Goal: Information Seeking & Learning: Learn about a topic

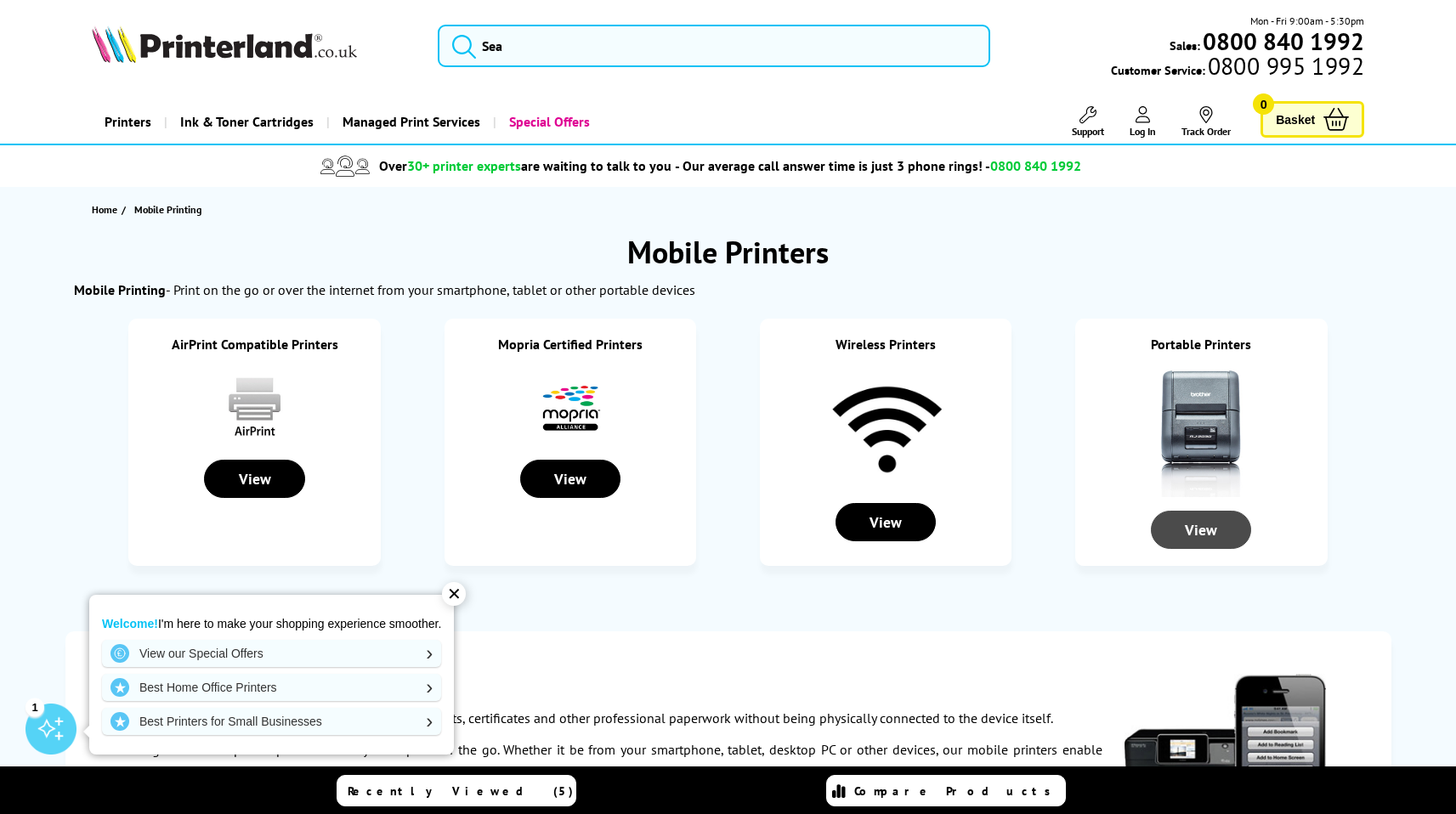
click at [1196, 531] on div "View" at bounding box center [1201, 529] width 101 height 38
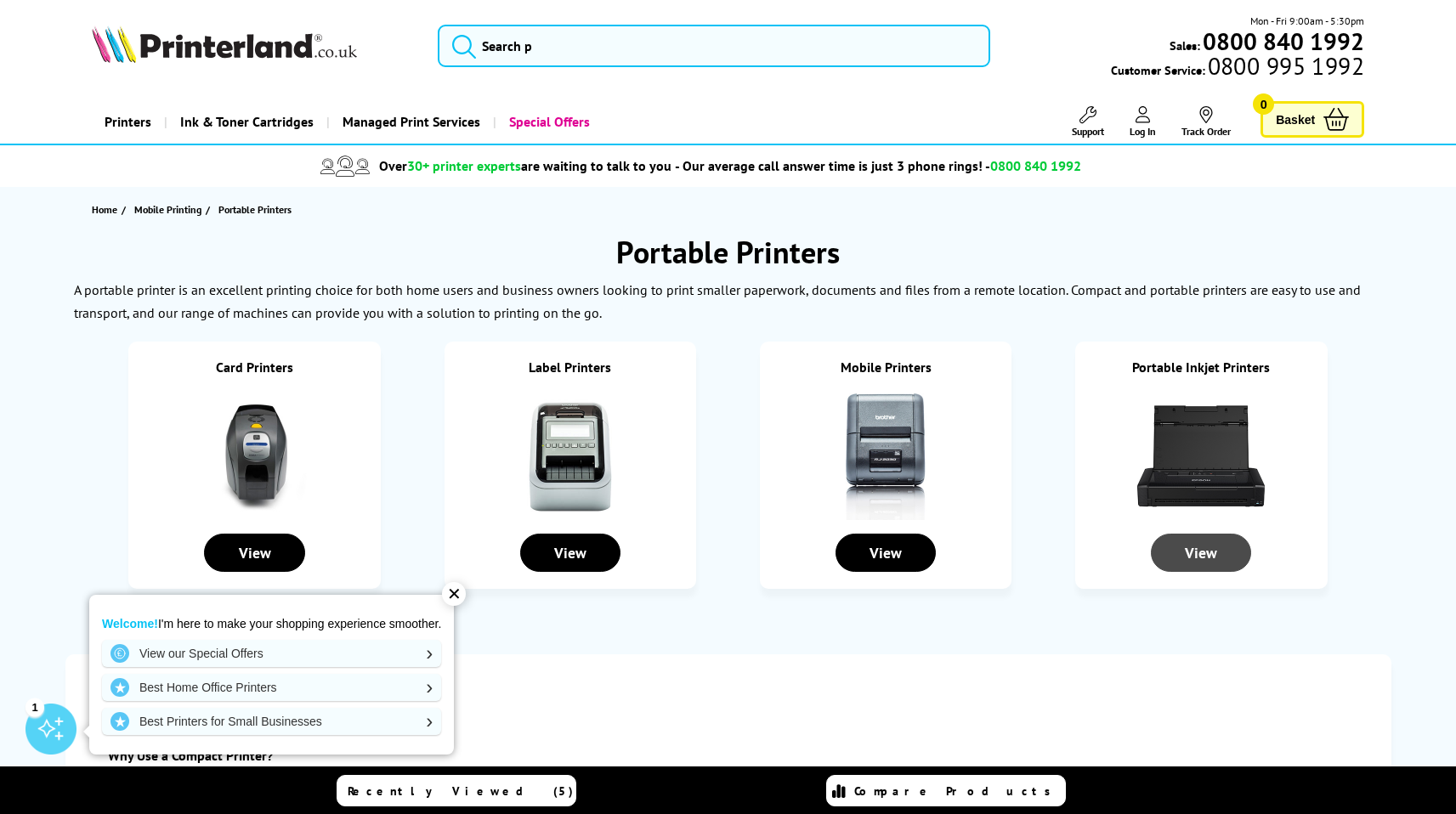
click at [1201, 556] on div "View" at bounding box center [1201, 553] width 101 height 38
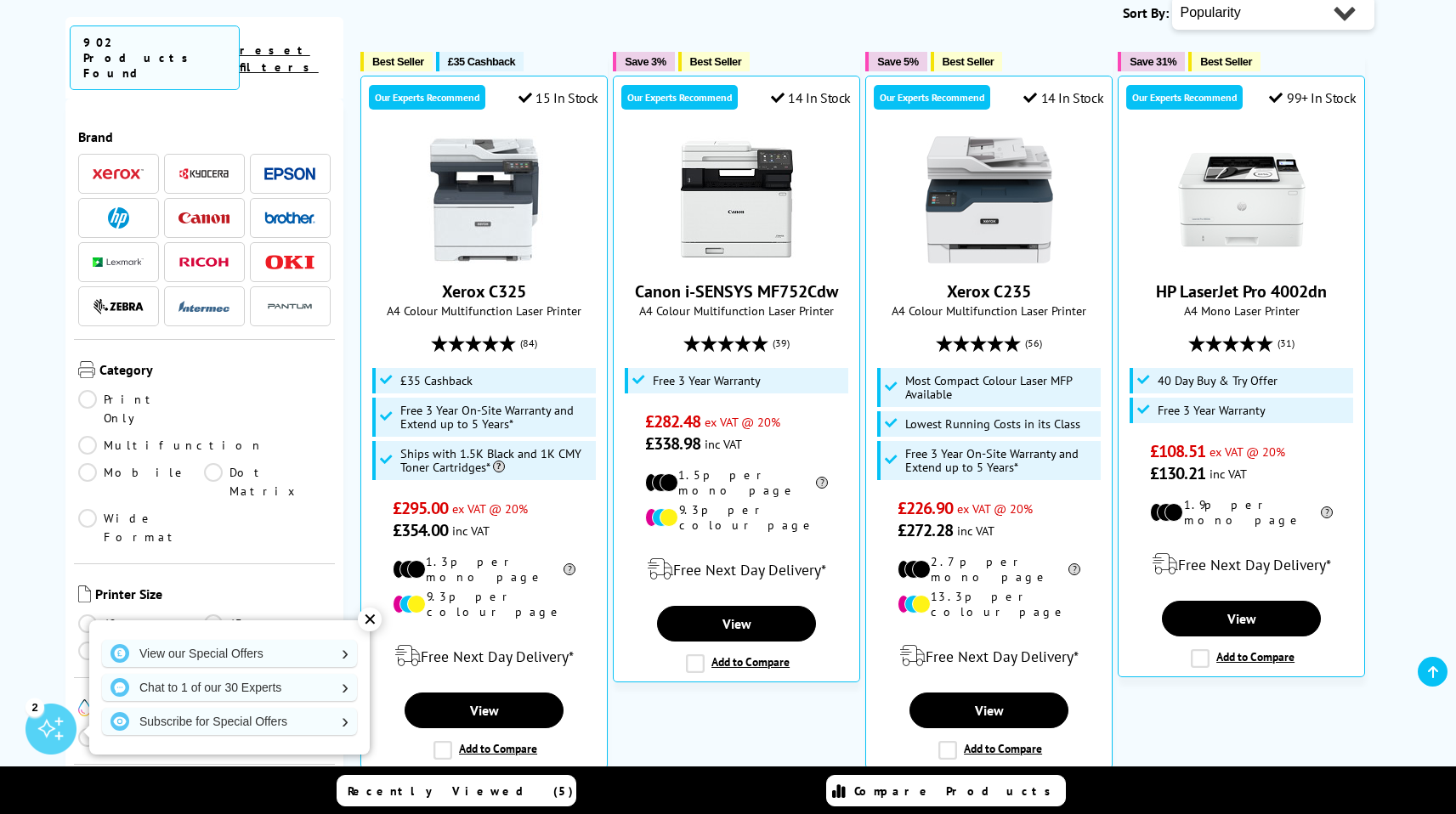
scroll to position [745, 0]
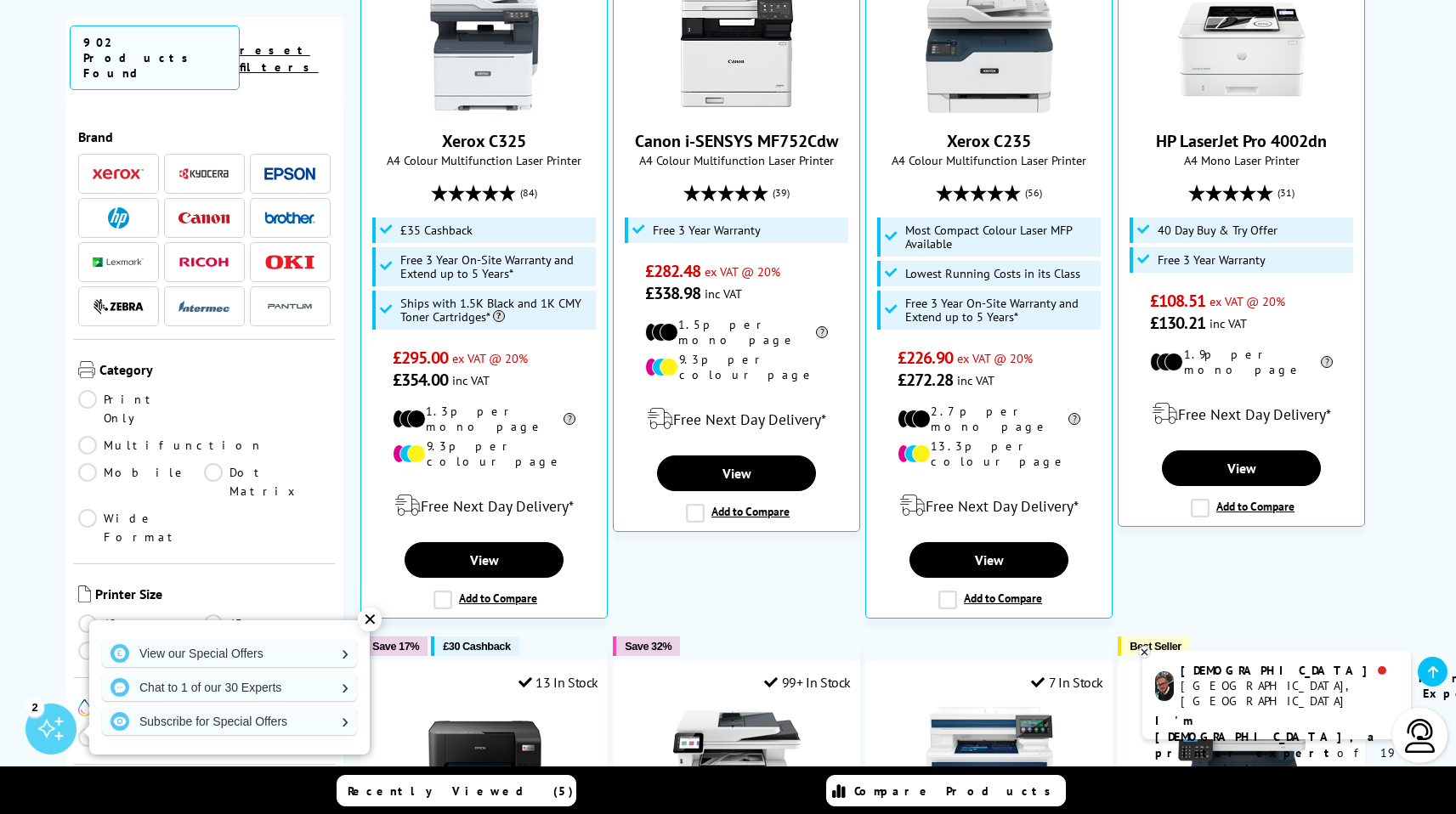
click at [121, 298] on img at bounding box center [118, 307] width 51 height 17
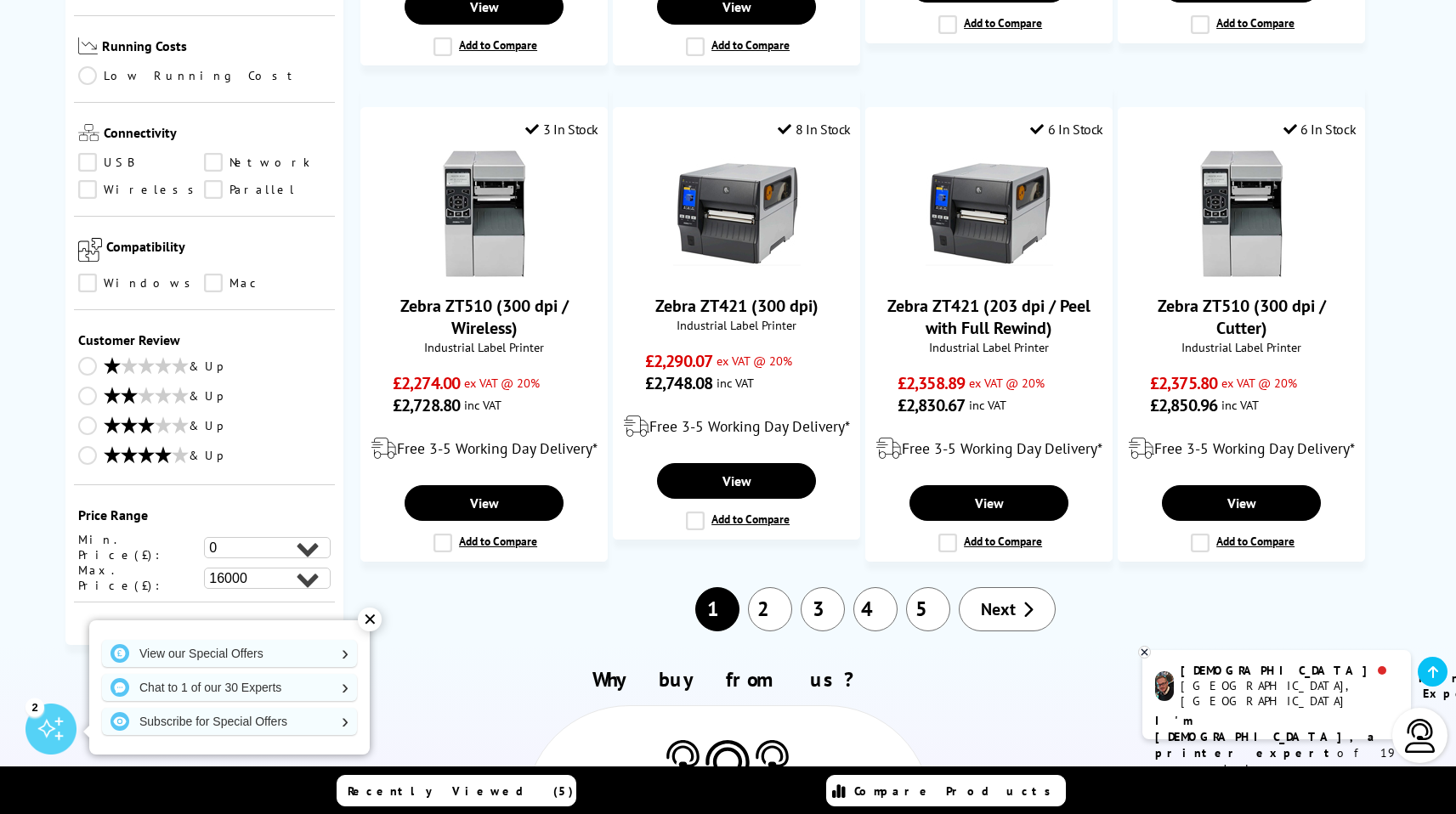
scroll to position [964, 0]
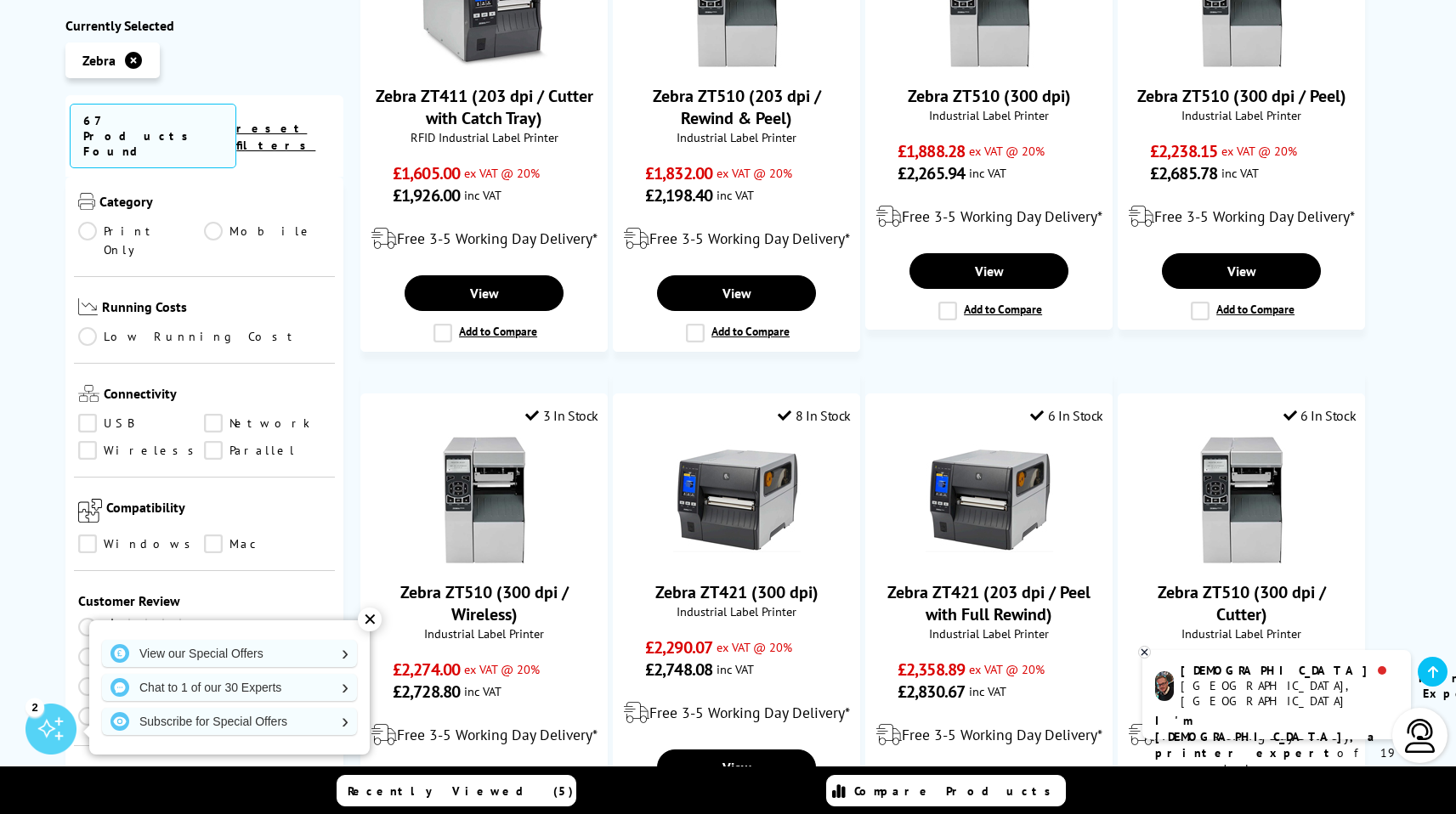
click at [370, 616] on div "✕" at bounding box center [370, 620] width 24 height 24
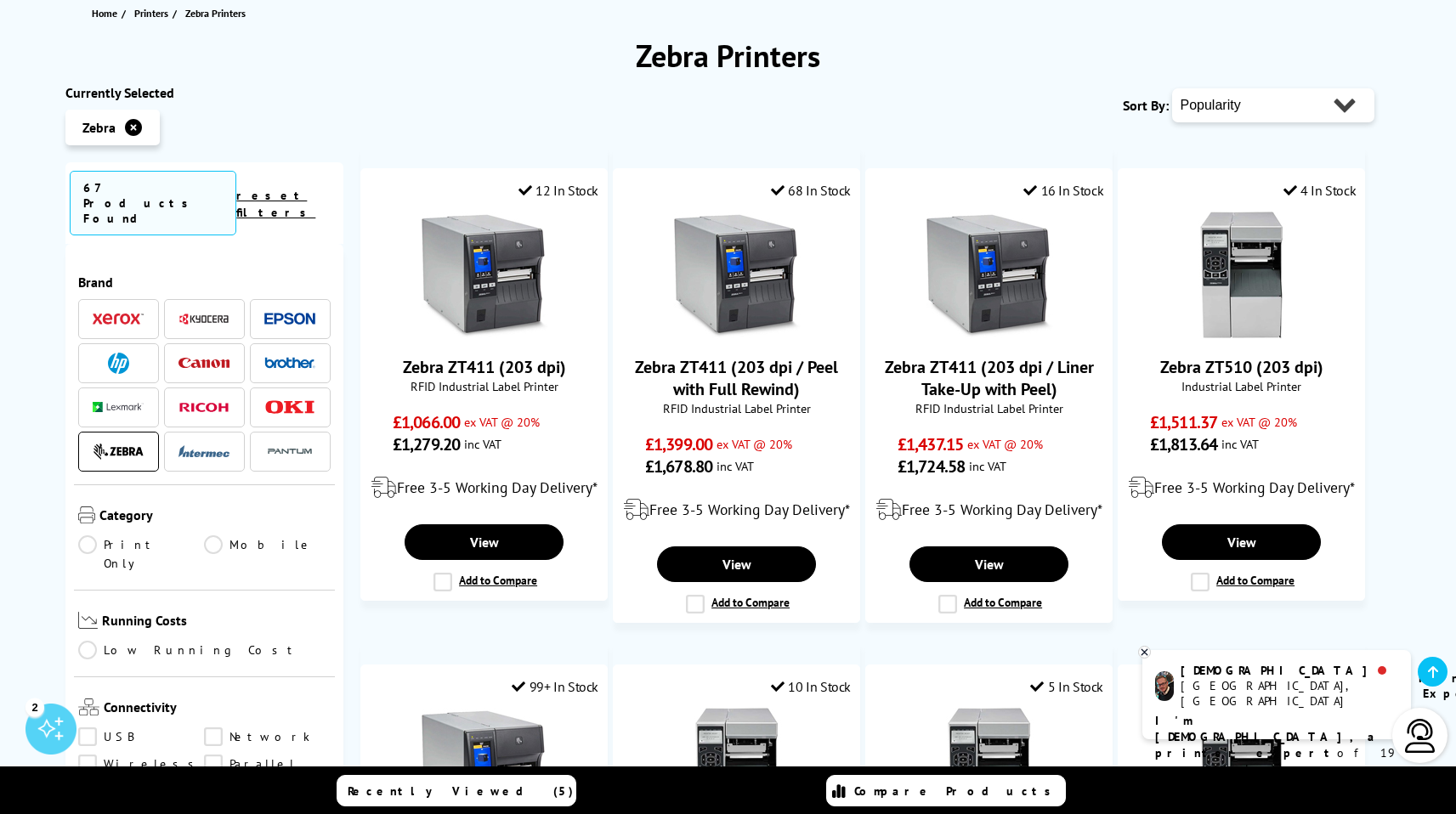
scroll to position [193, 0]
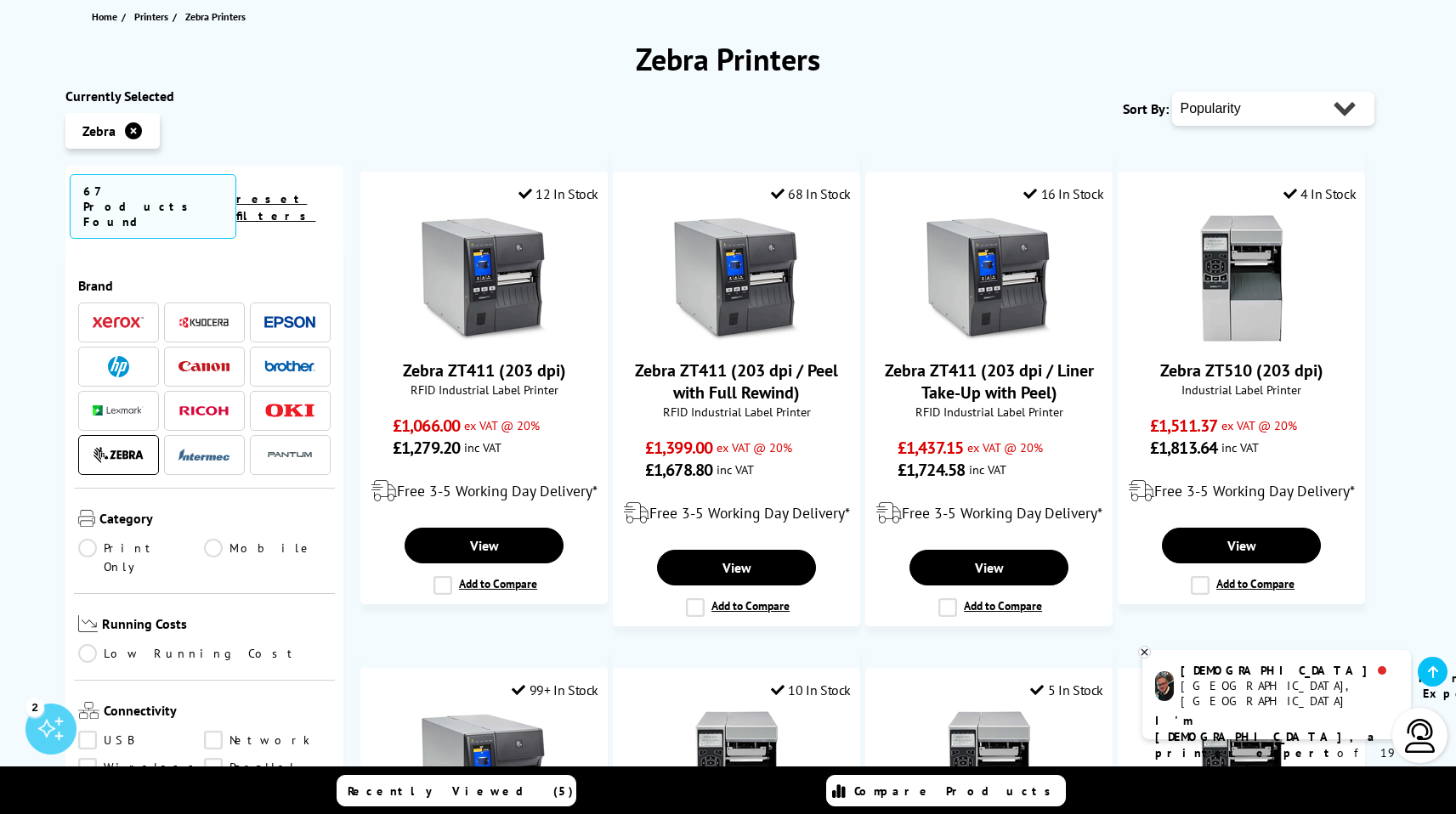
click at [1336, 107] on select "Popularity Rating Price - Low to High Price - High to Low Running Costs - Low t…" at bounding box center [1273, 109] width 202 height 34
